Goal: Obtain resource: Obtain resource

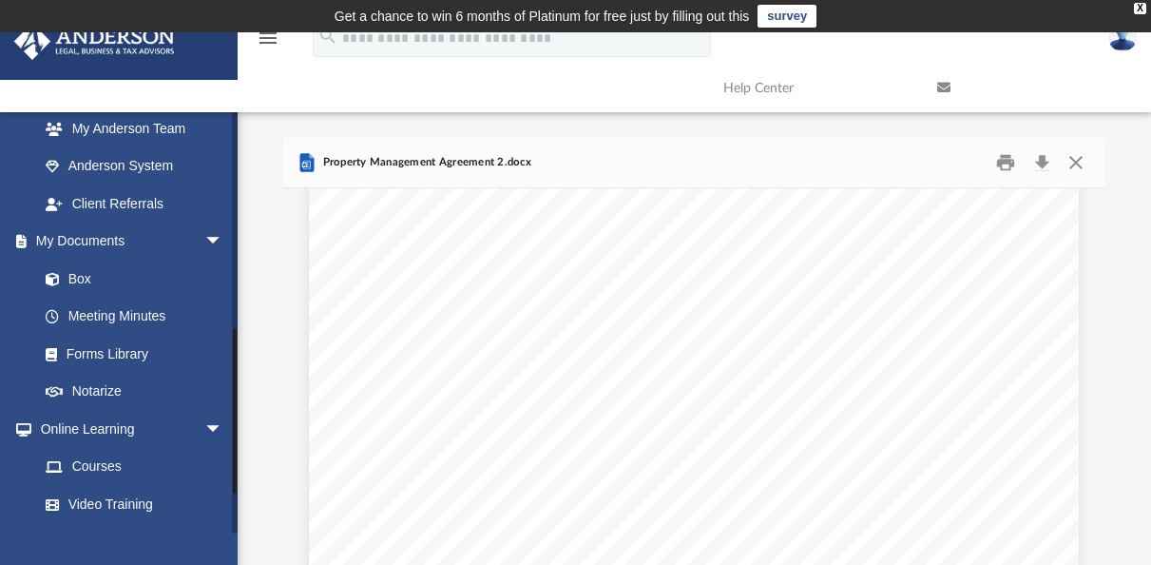
scroll to position [547, 0]
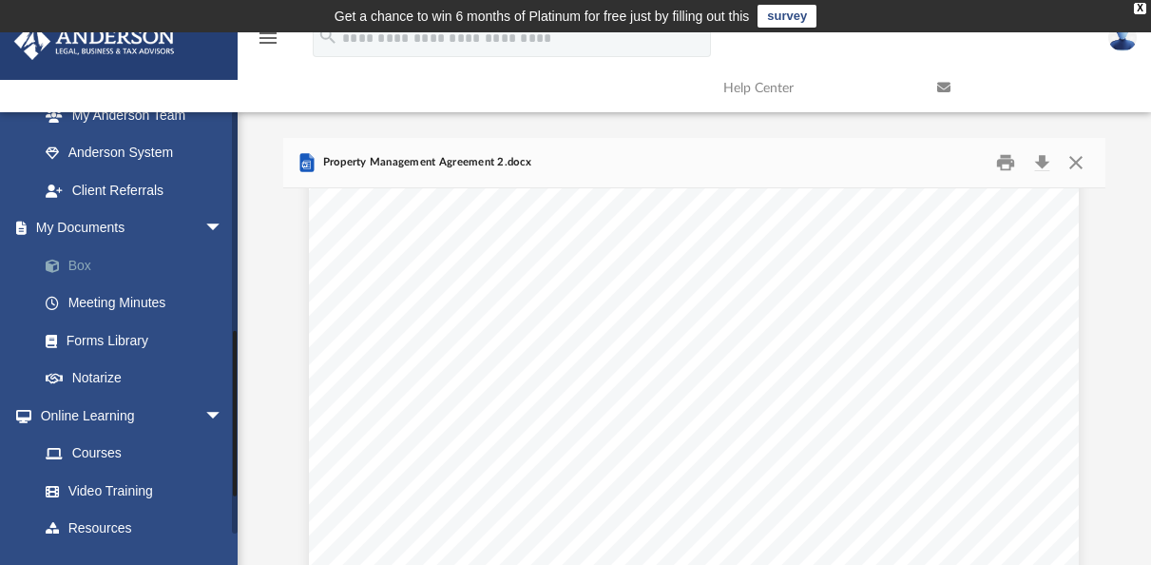
click at [95, 267] on link "Box" at bounding box center [139, 265] width 225 height 38
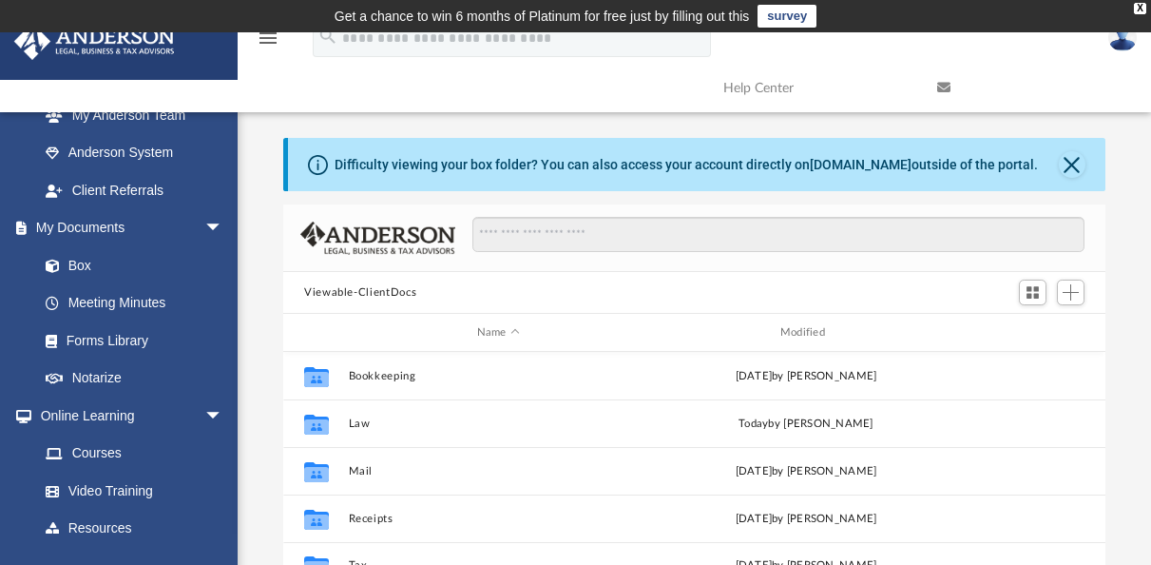
scroll to position [417, 808]
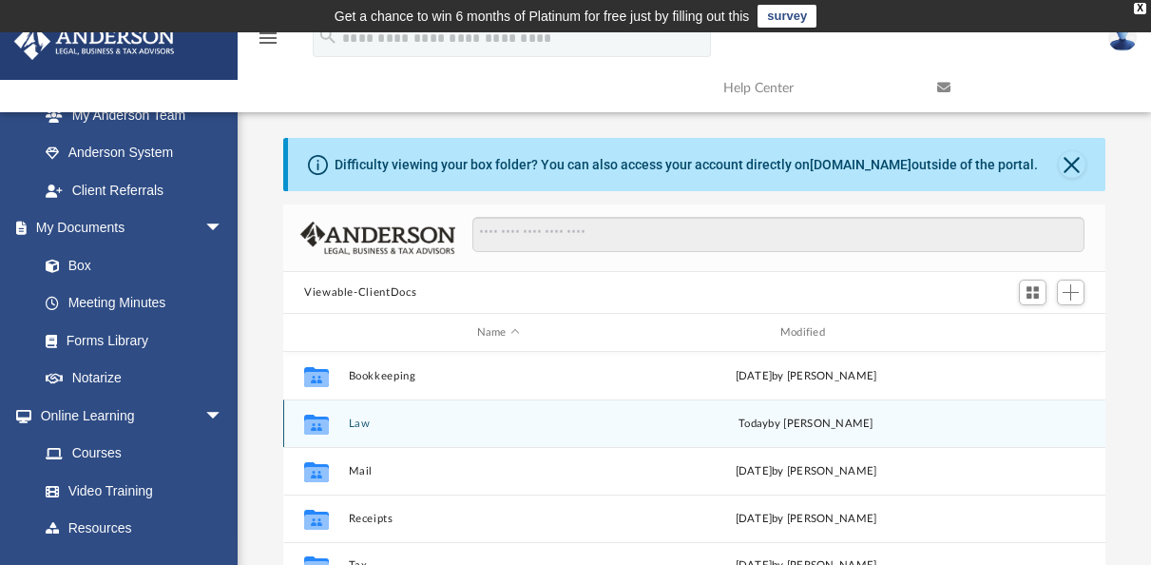
click at [385, 420] on button "Law" at bounding box center [498, 423] width 299 height 12
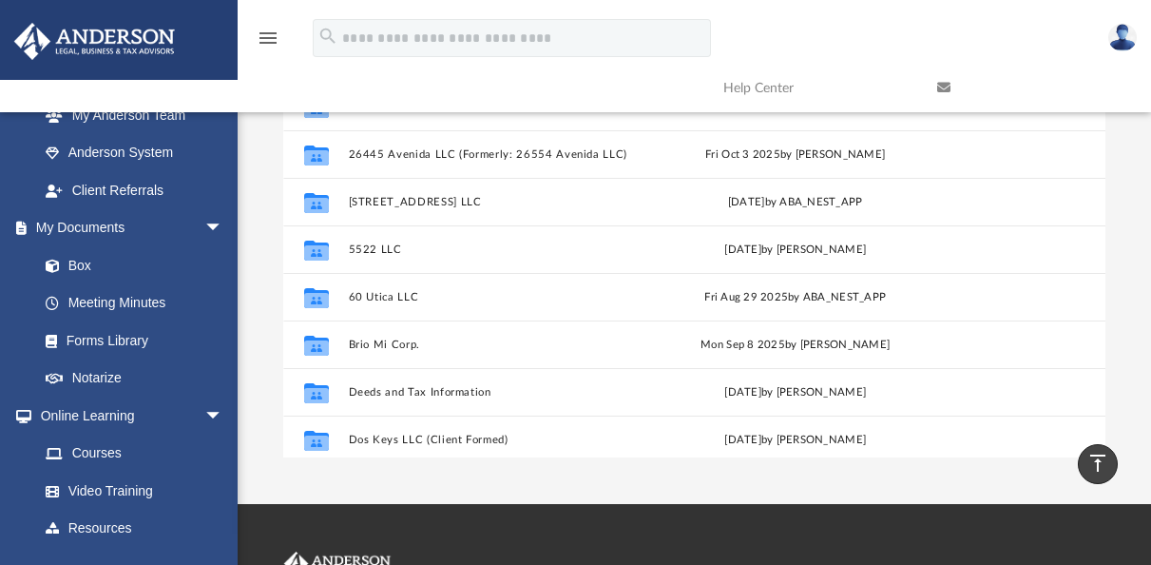
scroll to position [0, 0]
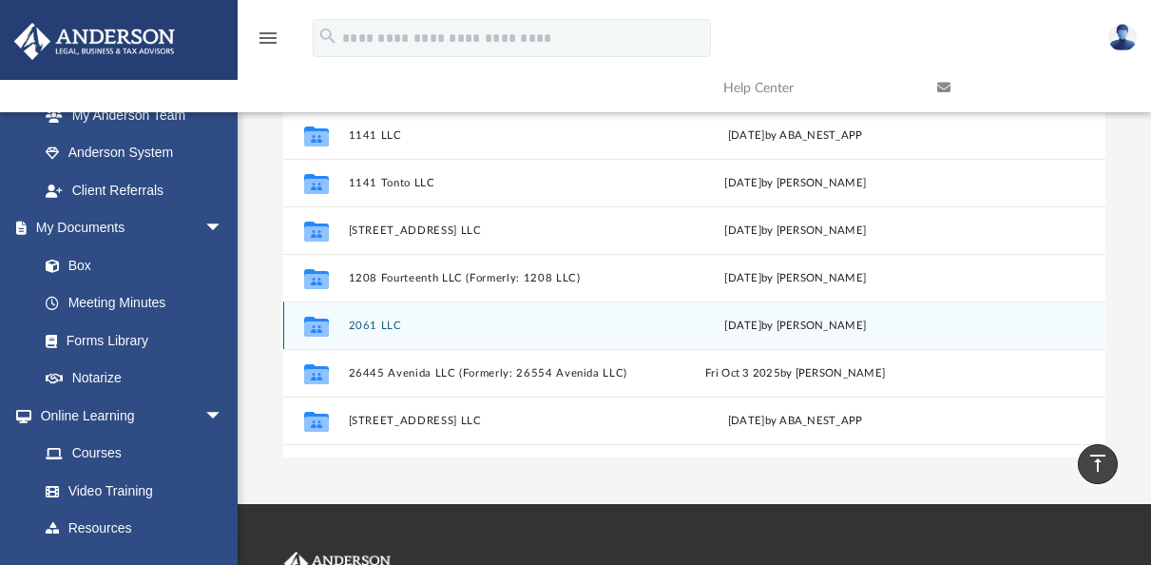
click at [388, 328] on button "2061 LLC" at bounding box center [495, 325] width 293 height 12
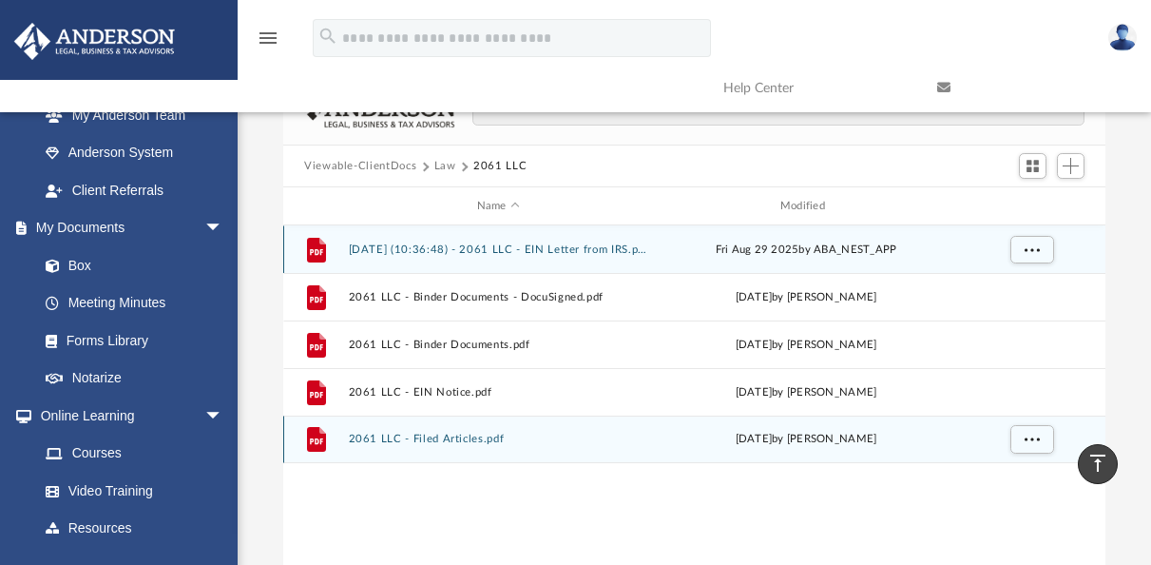
scroll to position [122, 0]
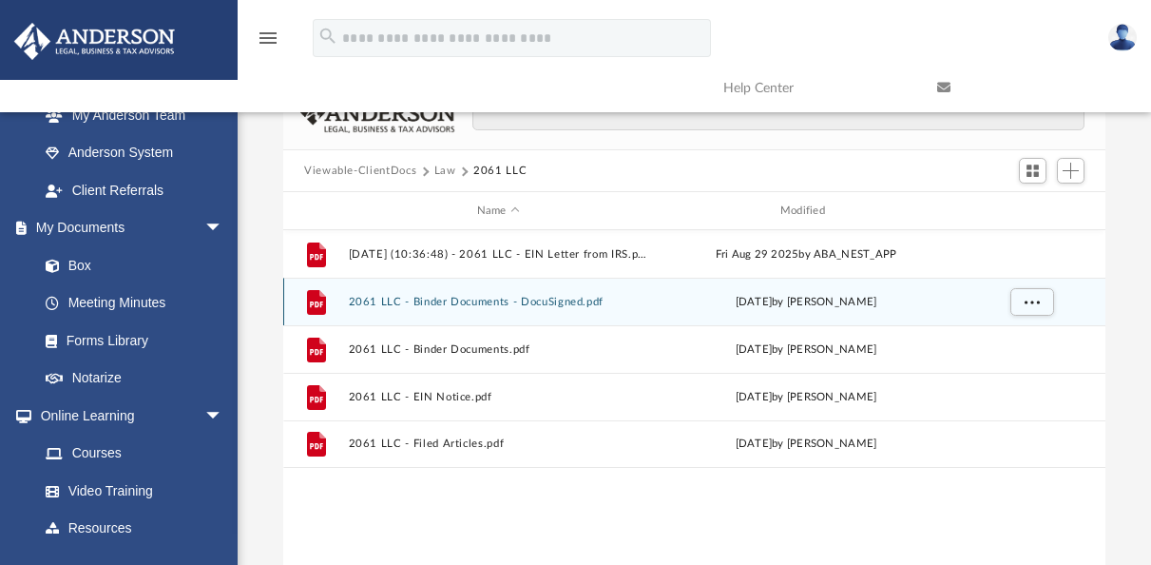
click at [512, 299] on button "2061 LLC - Binder Documents - DocuSigned.pdf" at bounding box center [498, 302] width 299 height 12
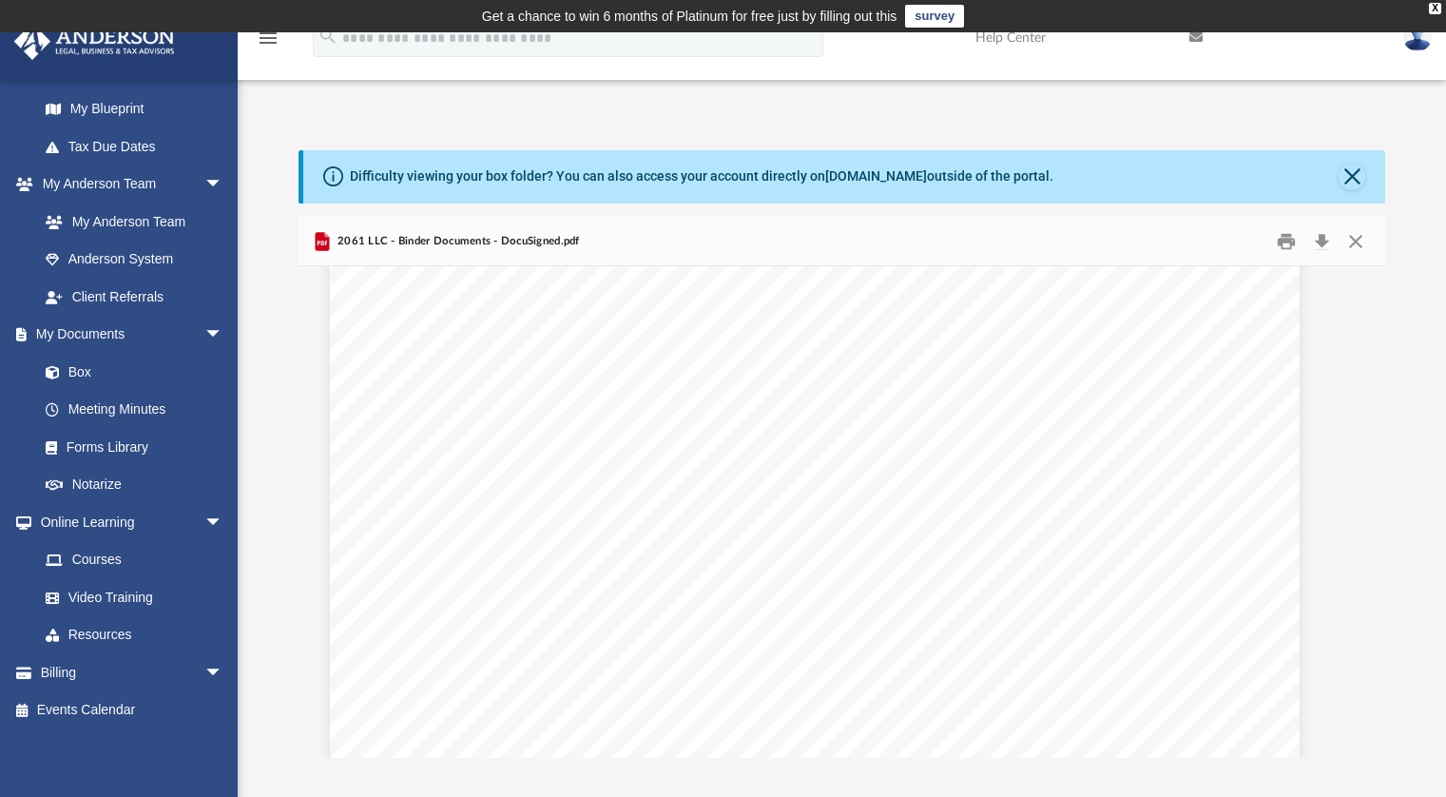
scroll to position [2738, 27]
click at [637, 515] on div "If the above information is correct then you may proceed to review and sign you…" at bounding box center [815, 736] width 970 height 1255
click at [1150, 564] on div "Operating Agreement of 2061 LLC Page 39 of 39 The Exhibits referred to in this …" at bounding box center [815, 727] width 970 height 1255
click at [1150, 243] on button "Print" at bounding box center [1286, 240] width 38 height 29
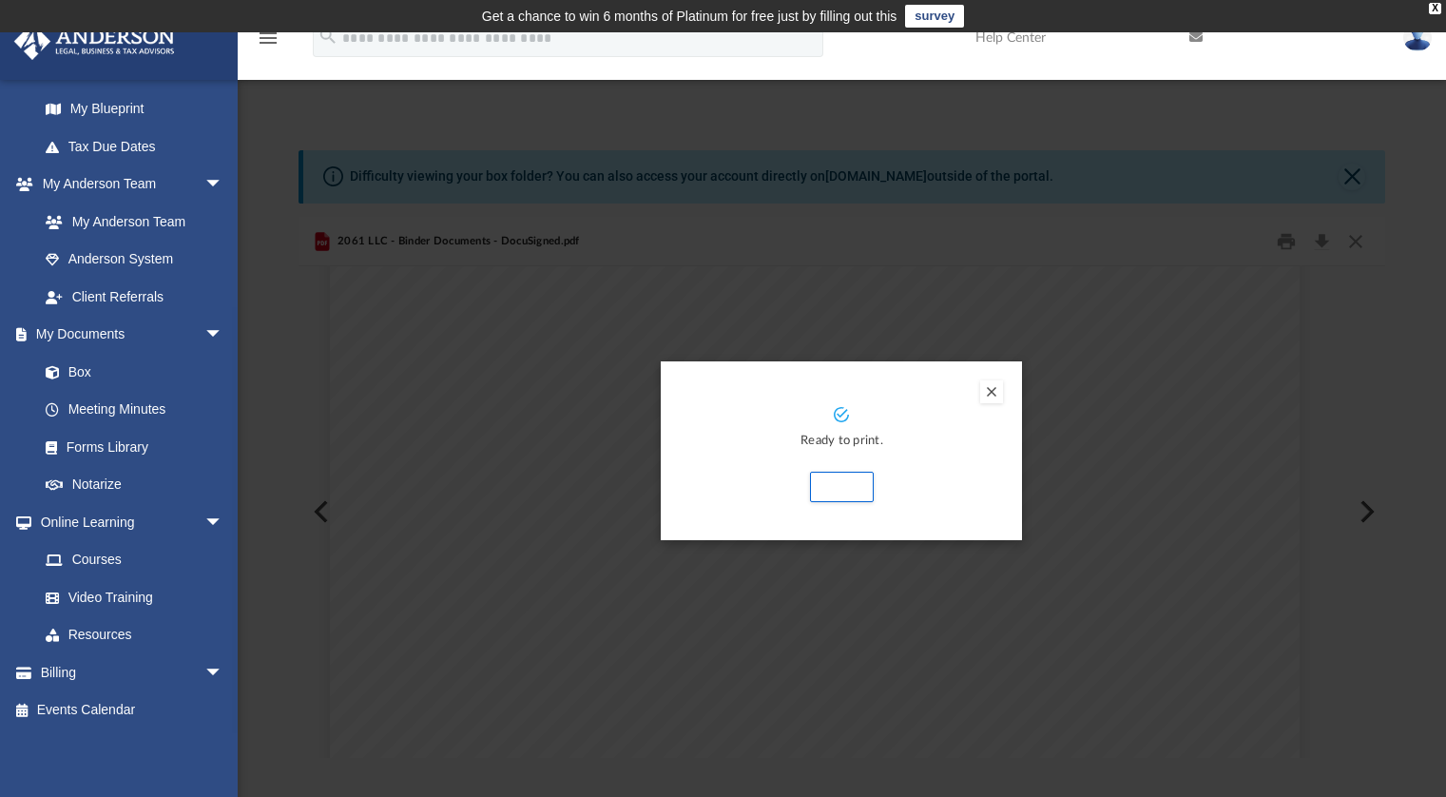
click at [996, 389] on button "Preview" at bounding box center [991, 391] width 23 height 23
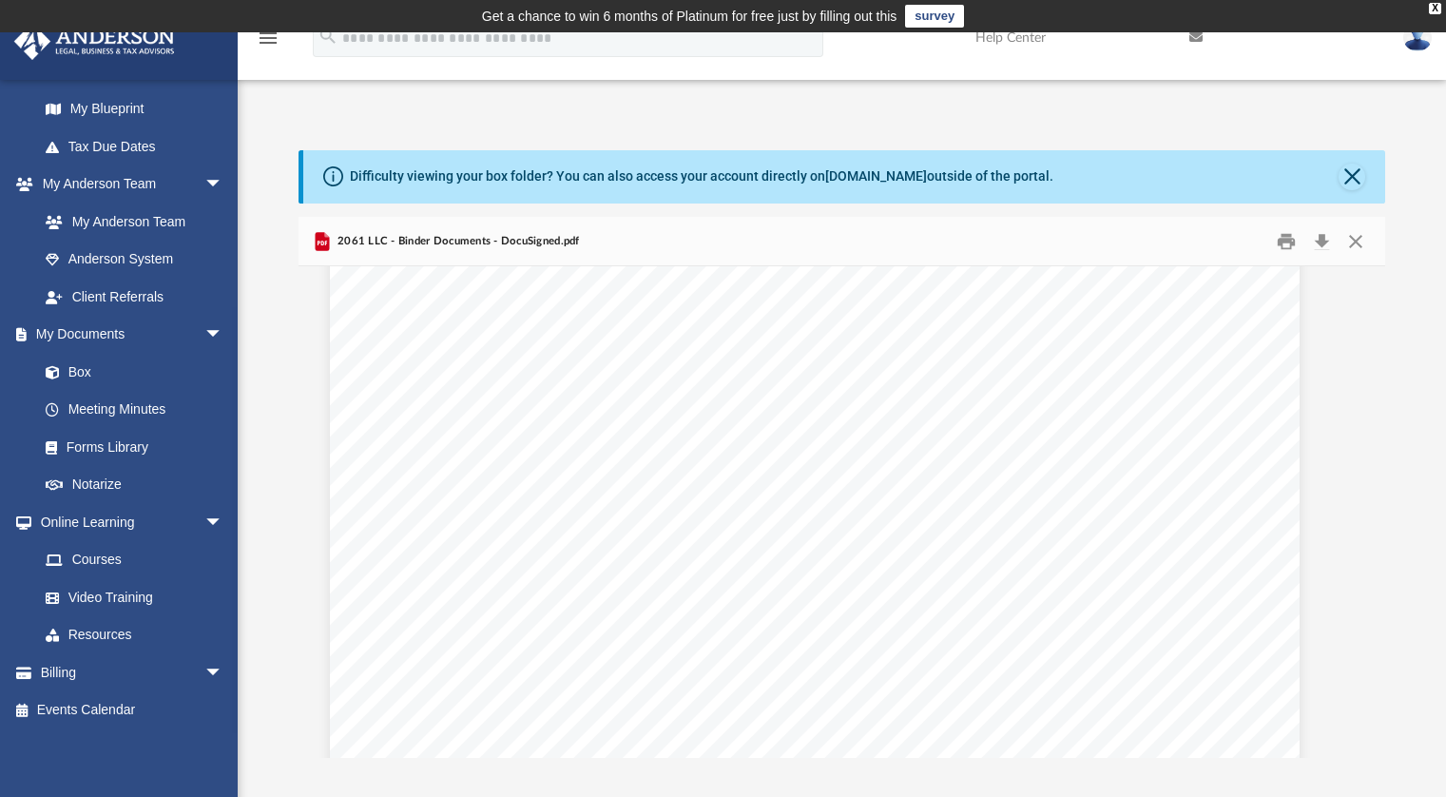
scroll to position [65555, 27]
click at [969, 435] on span "in this Agreement should be construed against any other party or th" at bounding box center [729, 427] width 512 height 19
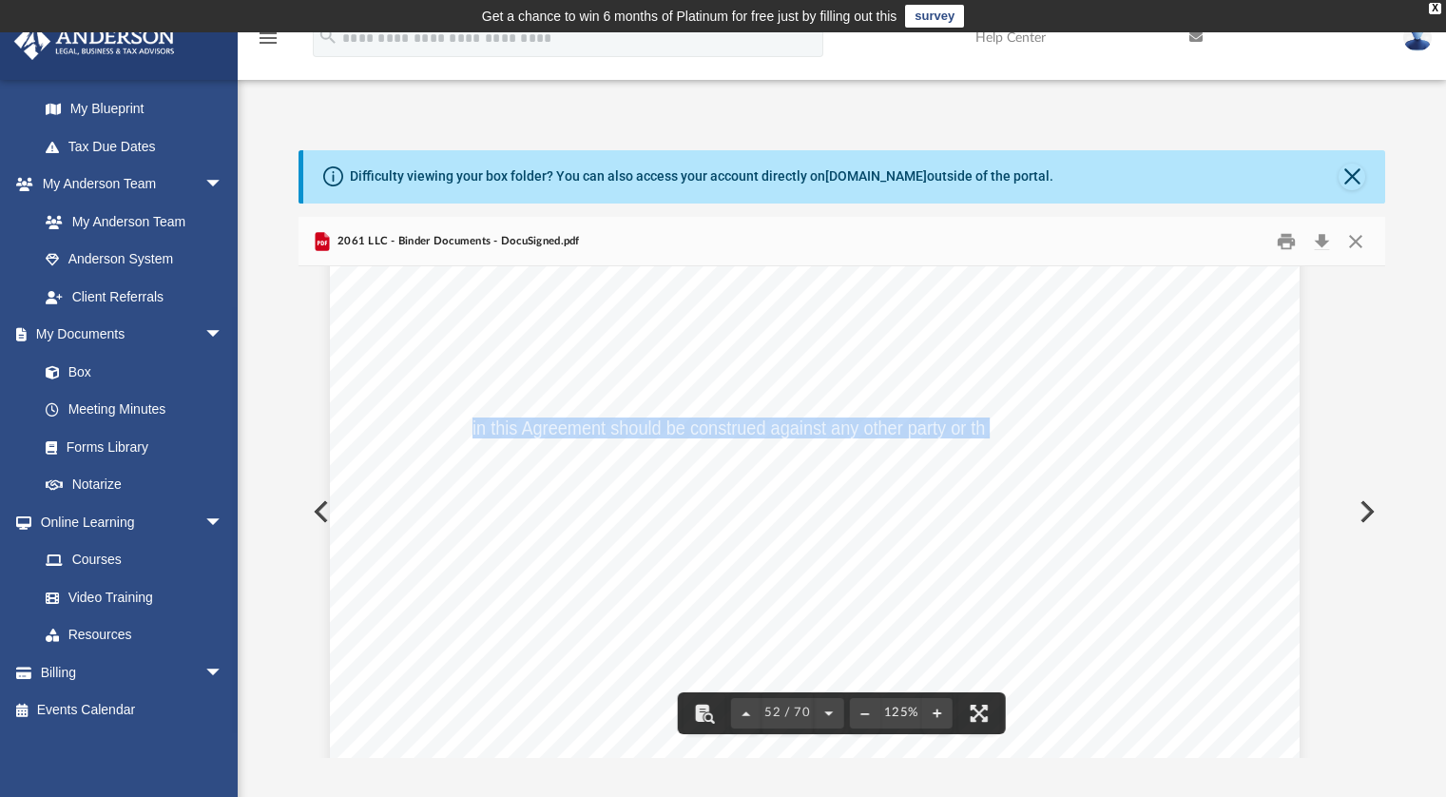
click at [964, 564] on div "Operating Agreement of 2061 LLC Page 39 of 39 The Exhibits referred to in this …" at bounding box center [815, 810] width 970 height 1255
click at [1004, 557] on div "Operating Agreement of 2061 LLC Page 39 of 39 The Exhibits referred to in this …" at bounding box center [815, 810] width 970 height 1255
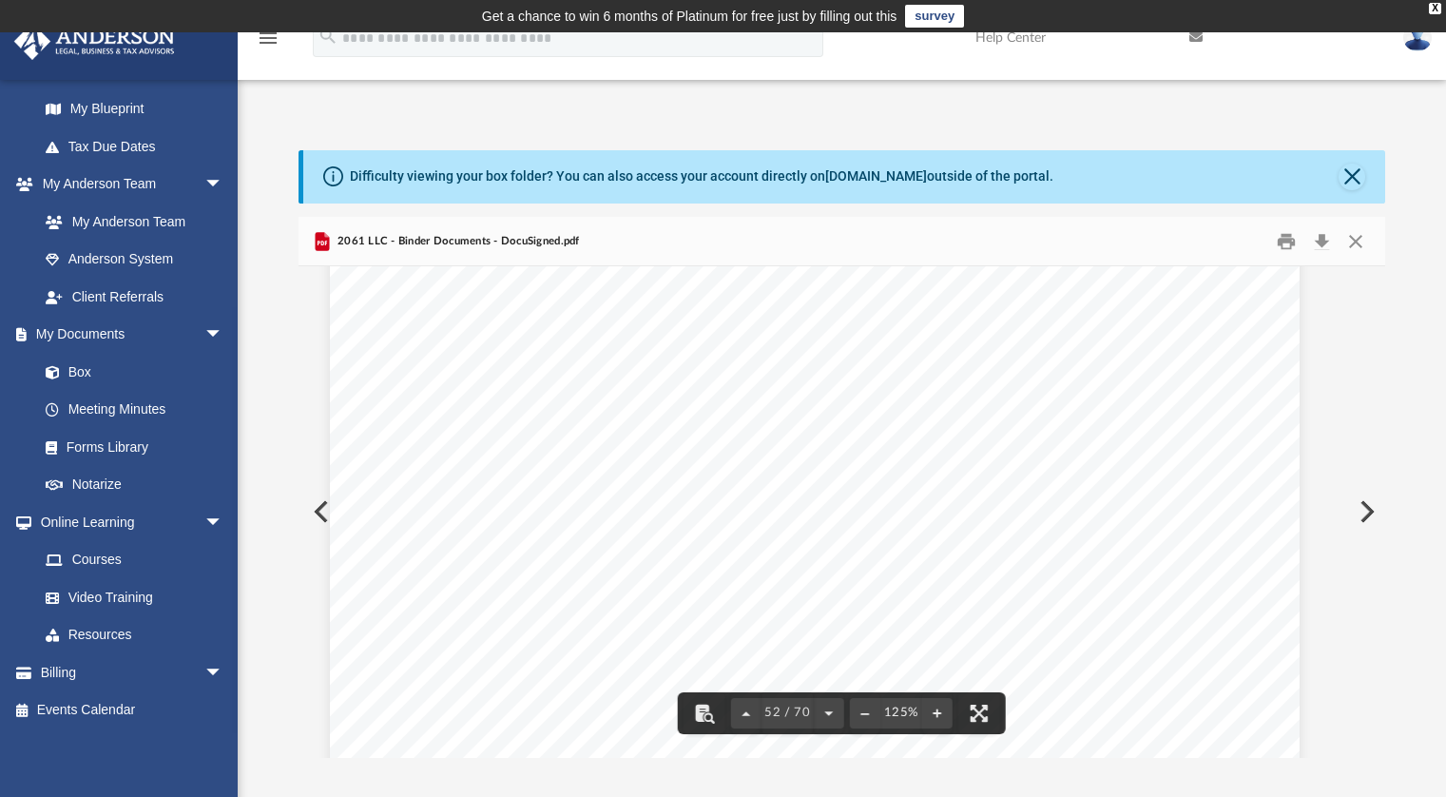
click at [1150, 372] on div "Difficulty viewing your box folder? You can also access your account directly o…" at bounding box center [842, 454] width 1208 height 608
click at [1150, 247] on button "Print" at bounding box center [1286, 240] width 38 height 29
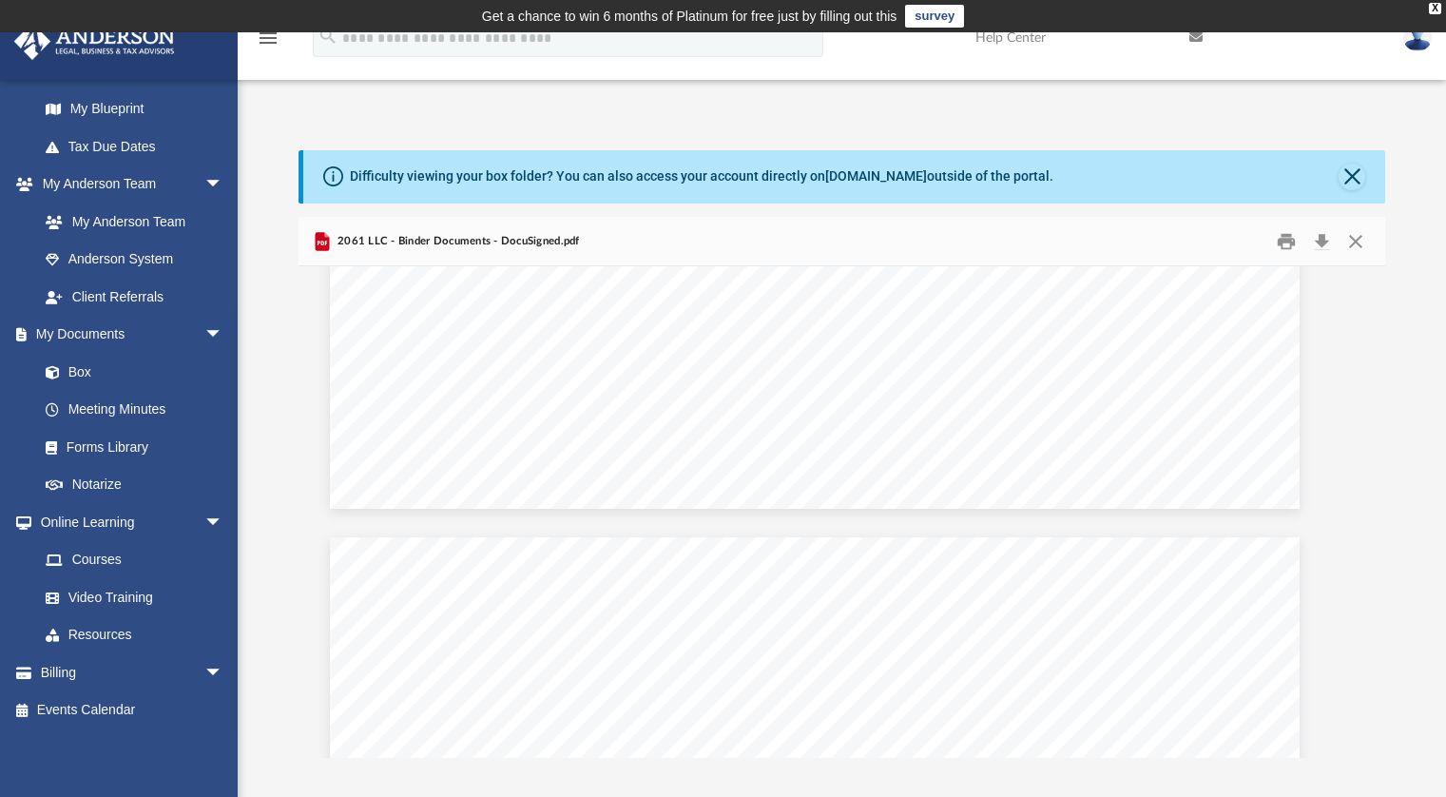
scroll to position [68779, 27]
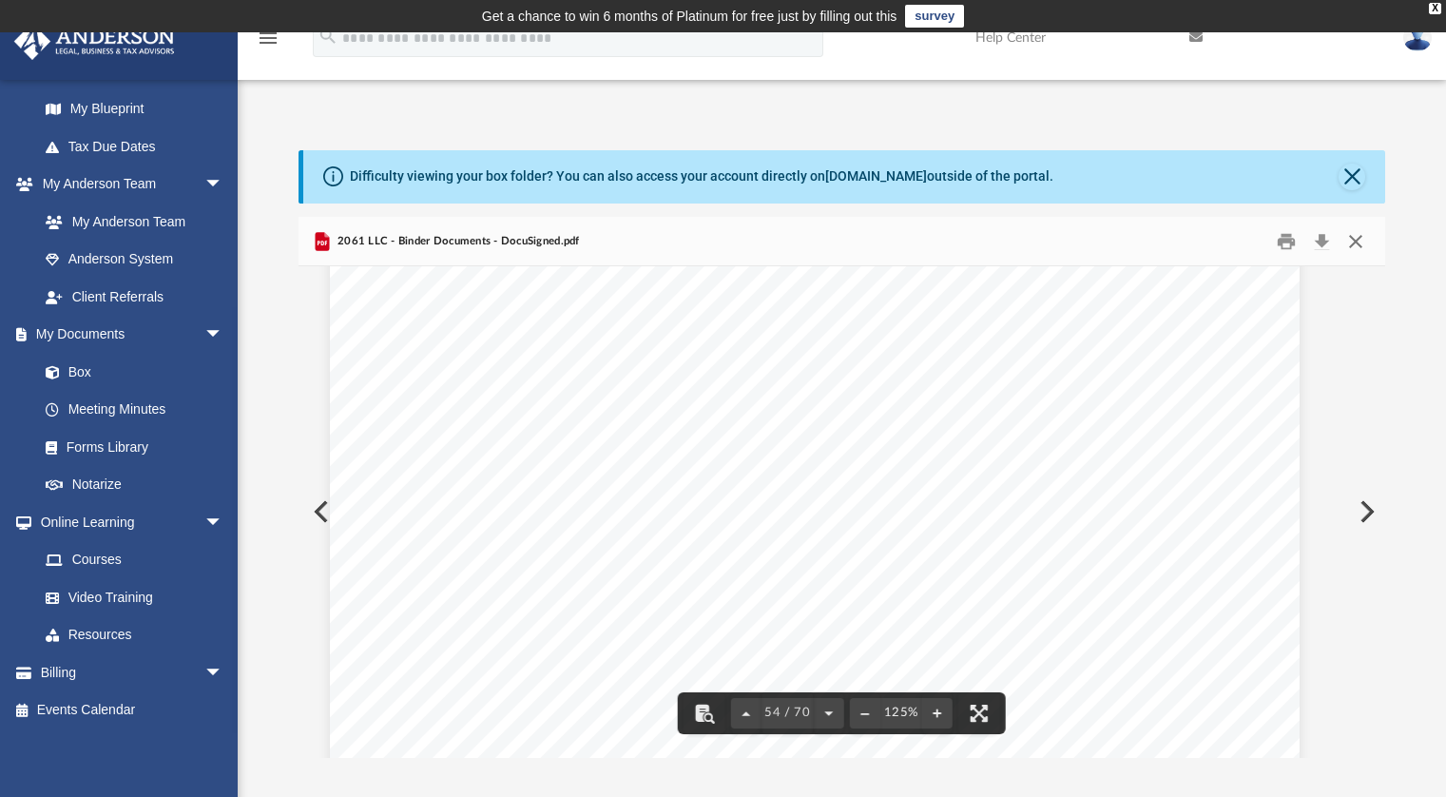
click at [1150, 242] on button "Close" at bounding box center [1356, 240] width 34 height 29
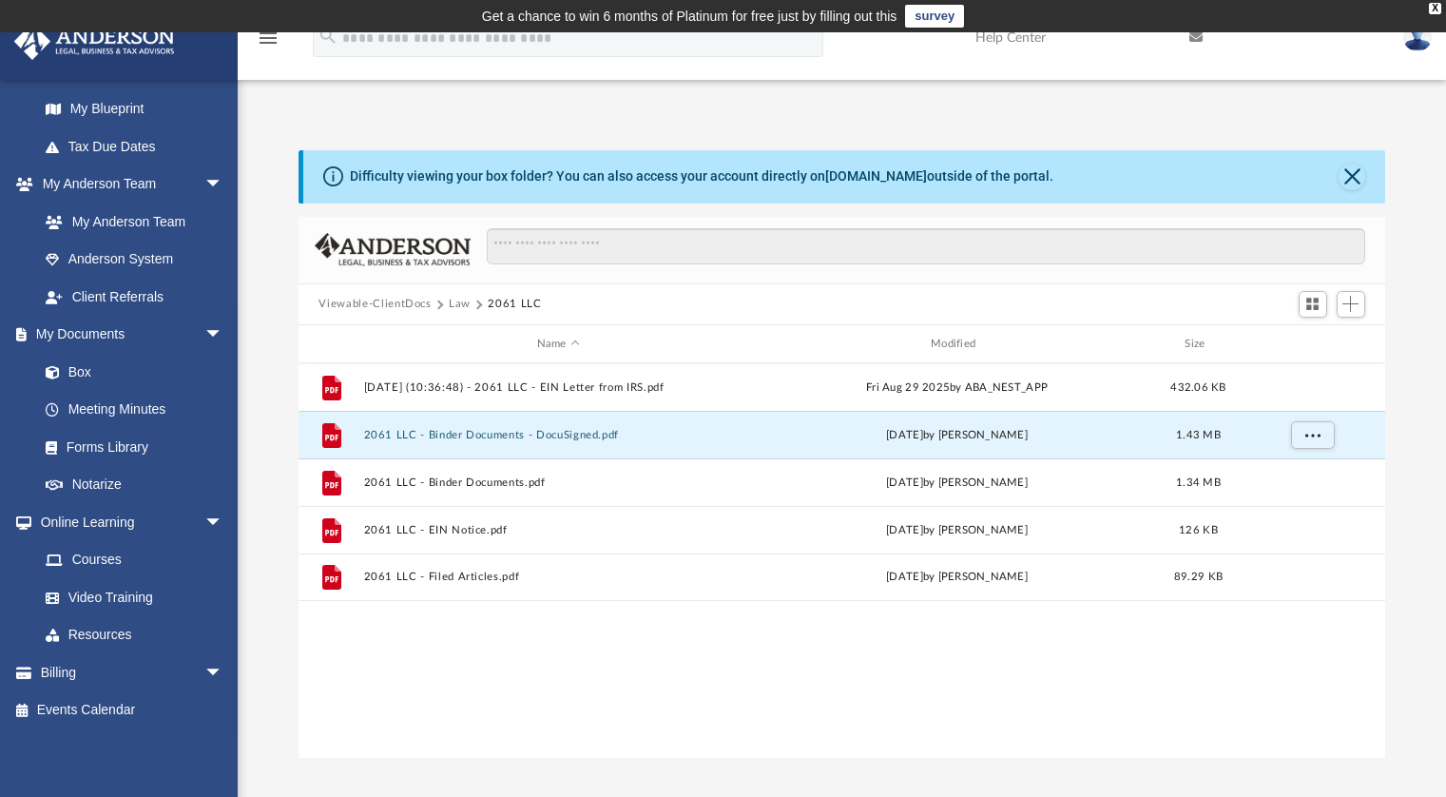
click at [462, 307] on button "Law" at bounding box center [460, 304] width 22 height 17
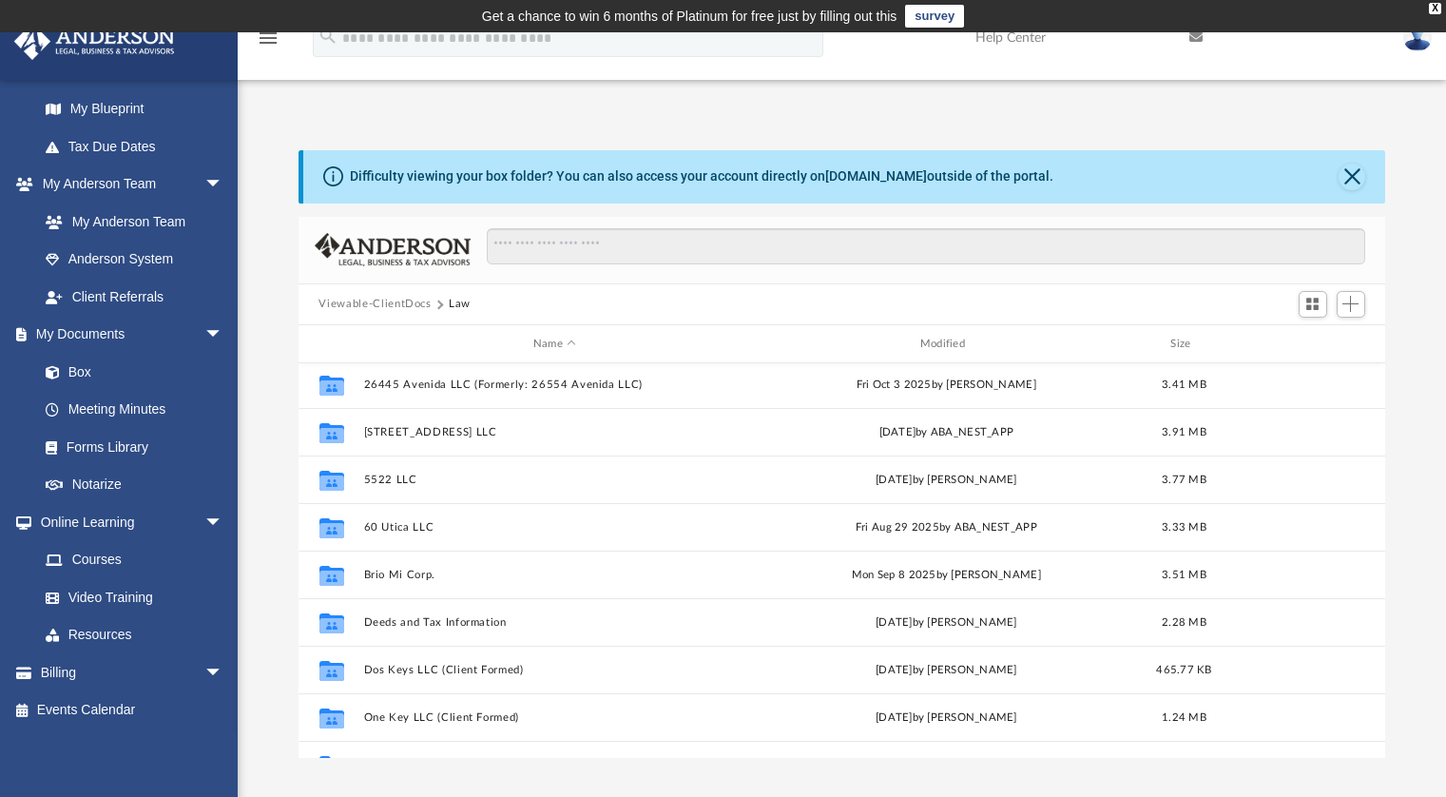
scroll to position [298, 0]
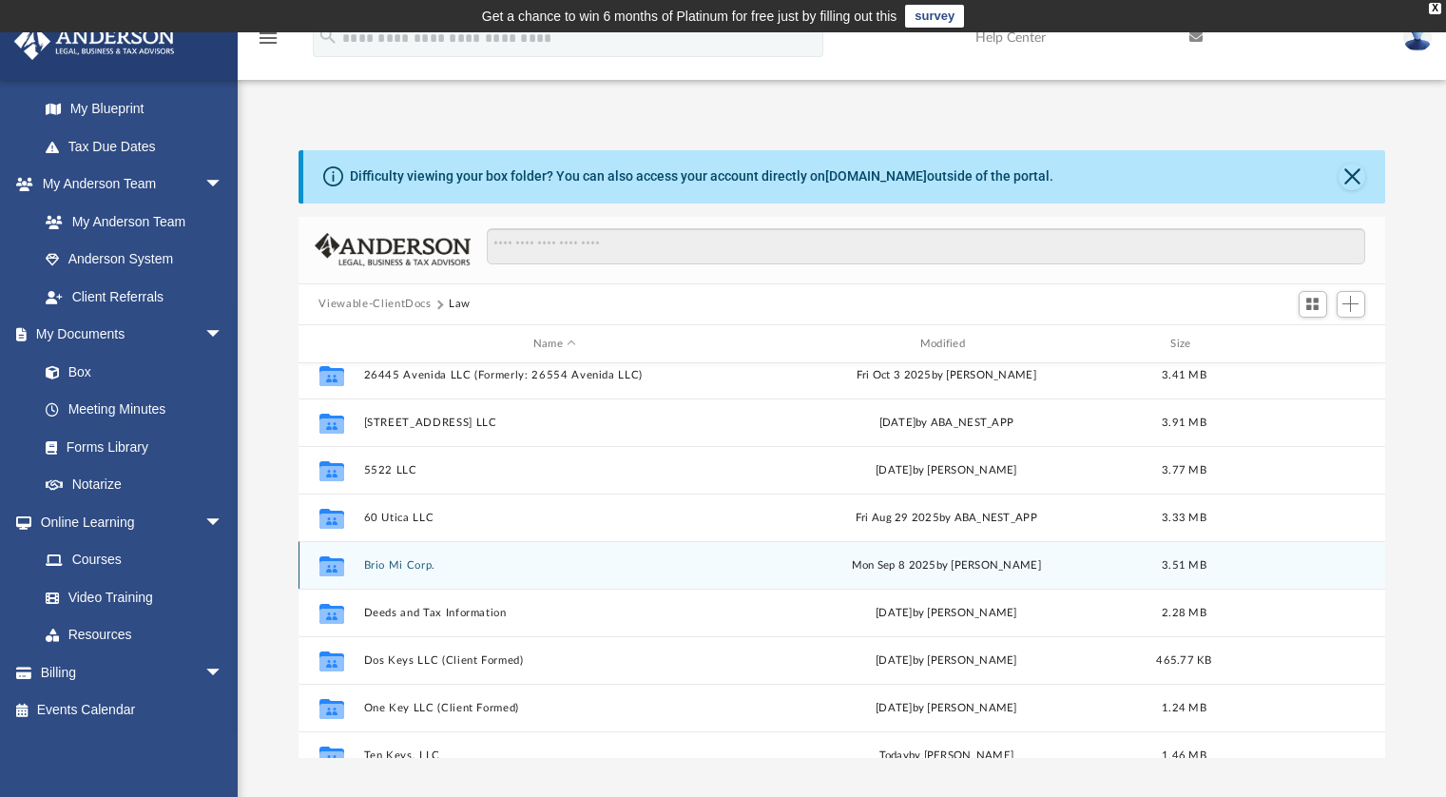
click at [418, 564] on button "Brio Mi Corp." at bounding box center [554, 565] width 383 height 12
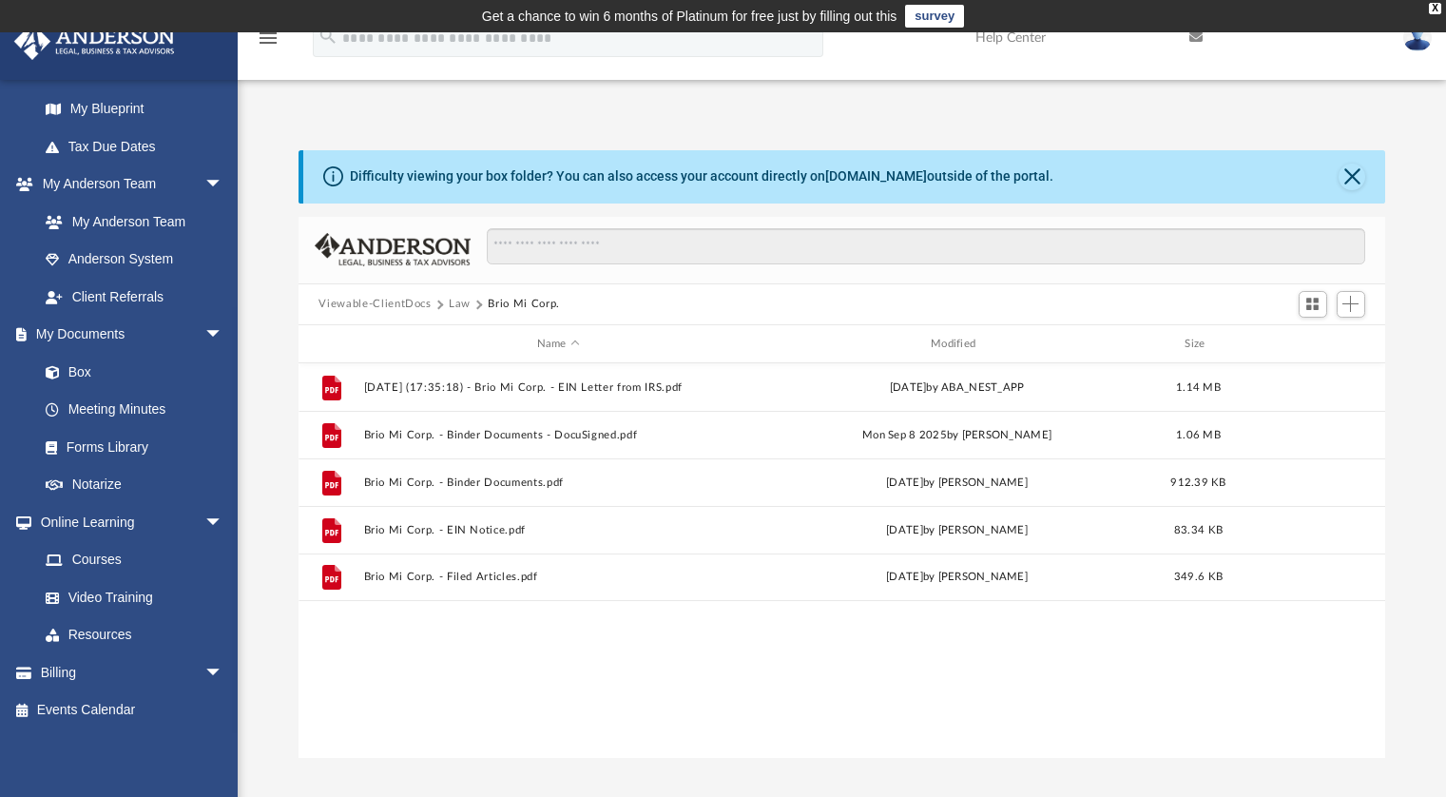
scroll to position [0, 0]
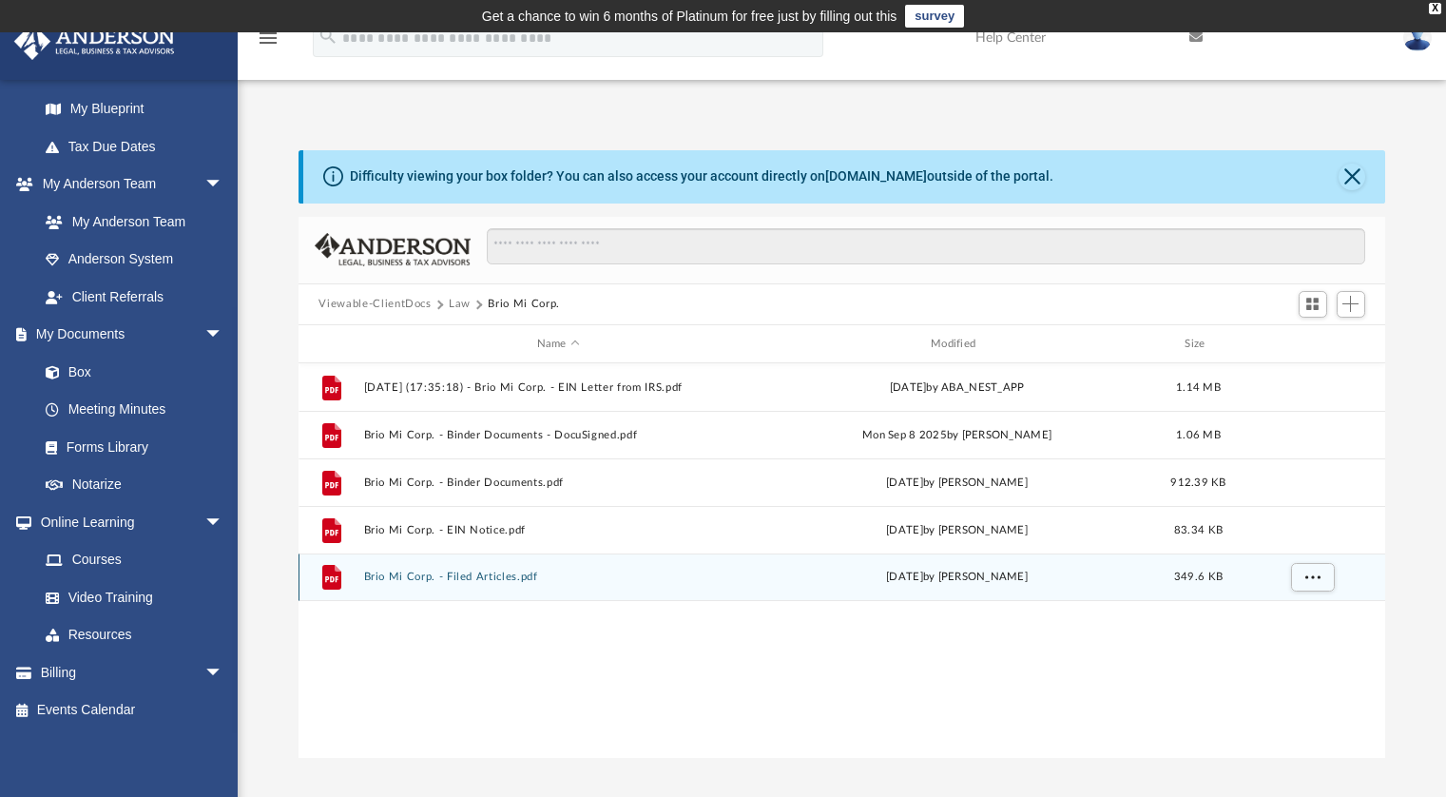
click at [418, 564] on div "File Brio Mi Corp. - Filed Articles.pdf [DATE] by [PERSON_NAME] 349.6 KB" at bounding box center [843, 577] width 1088 height 48
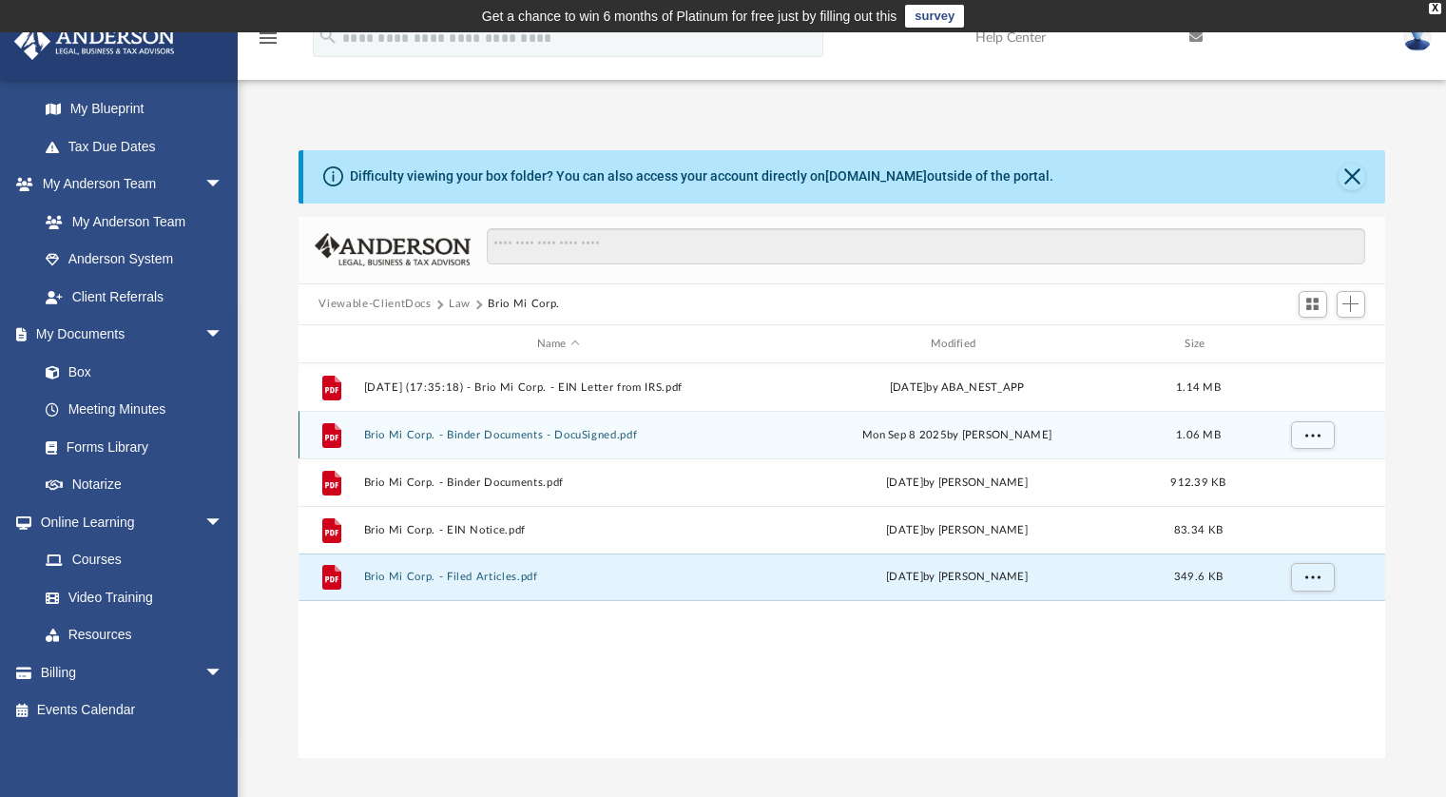
click at [501, 434] on button "Brio Mi Corp. - Binder Documents - DocuSigned.pdf" at bounding box center [558, 435] width 390 height 12
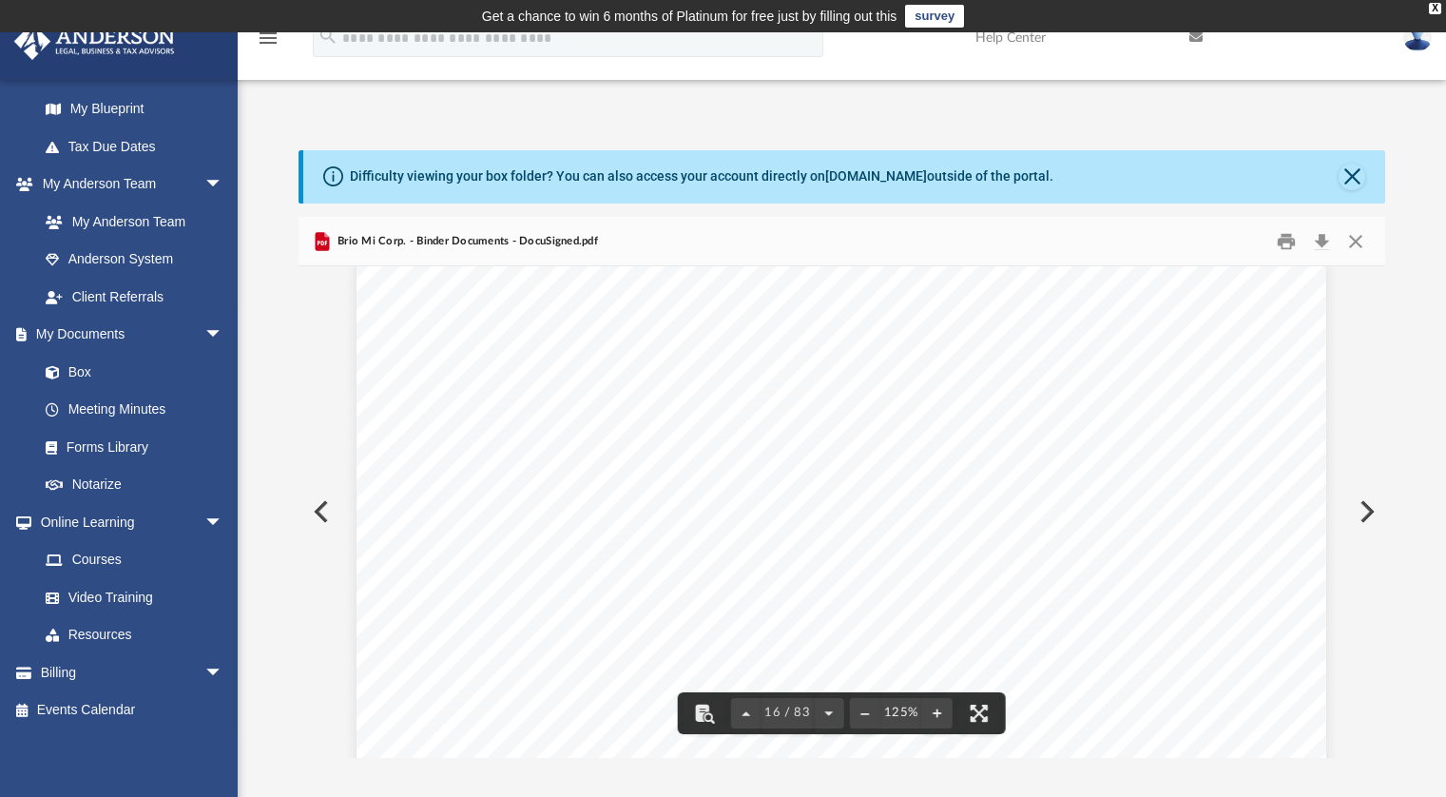
scroll to position [19273, 0]
click at [1150, 241] on button "Print" at bounding box center [1286, 240] width 38 height 29
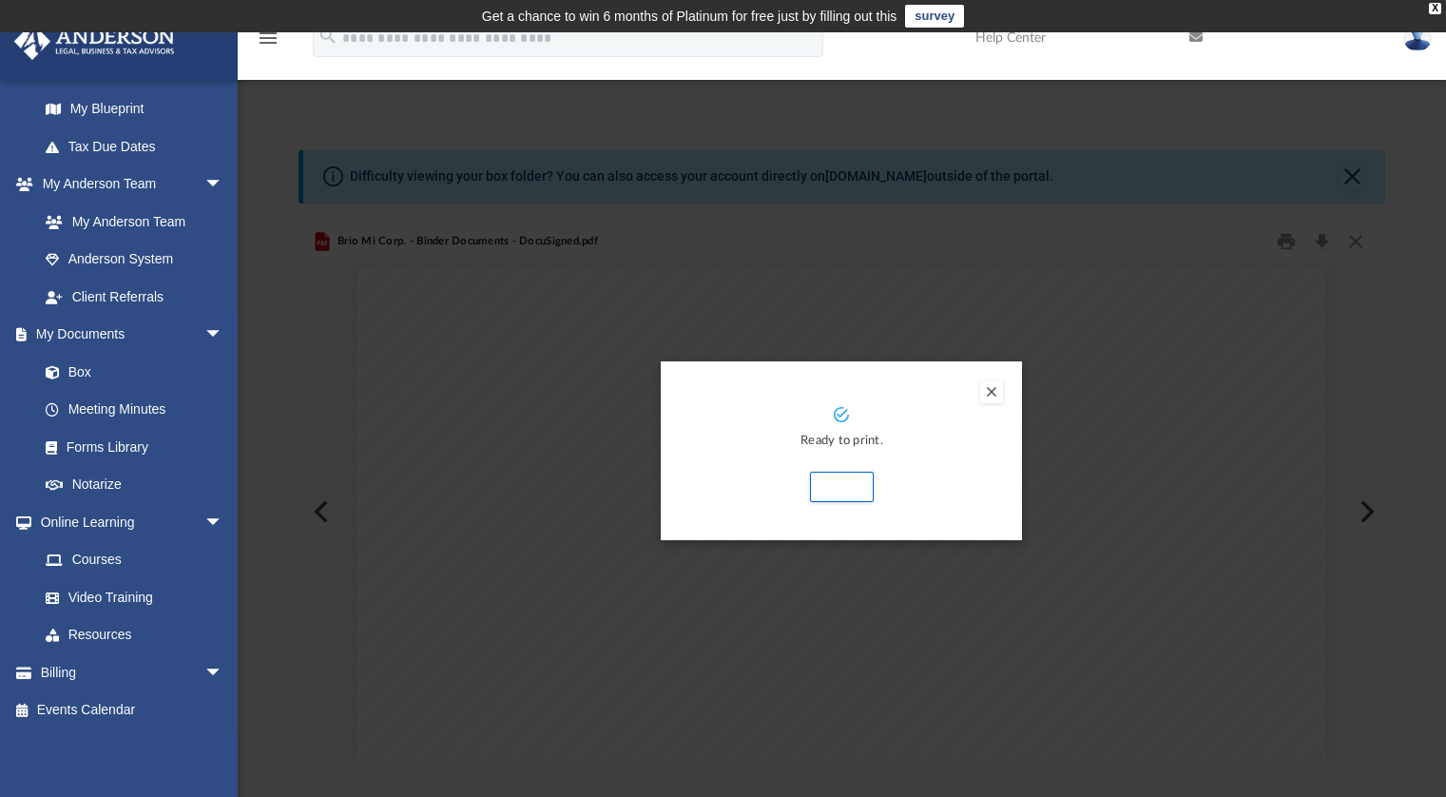
click at [991, 393] on button "Preview" at bounding box center [991, 391] width 23 height 23
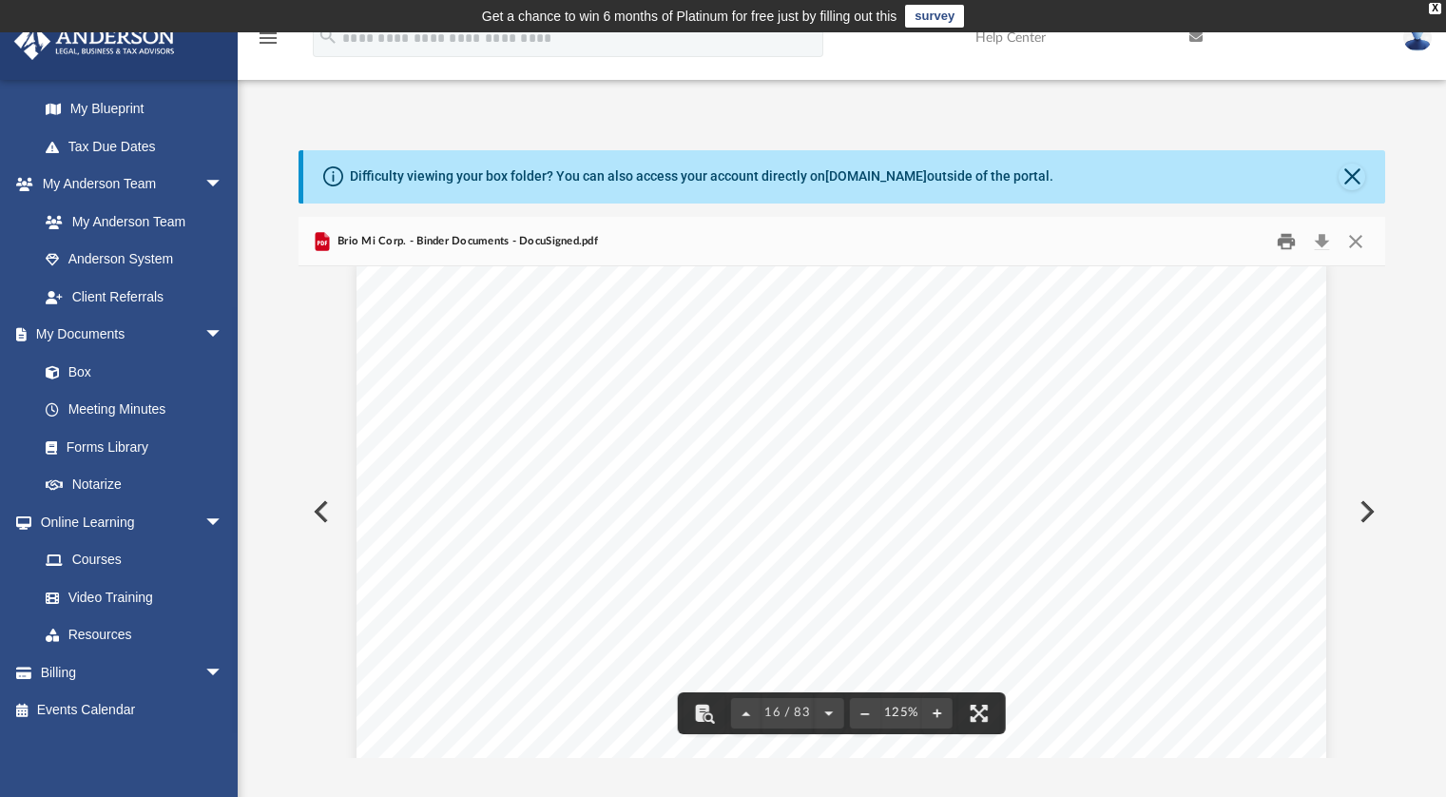
click at [1150, 241] on button "Print" at bounding box center [1286, 240] width 38 height 29
